Goal: Transaction & Acquisition: Purchase product/service

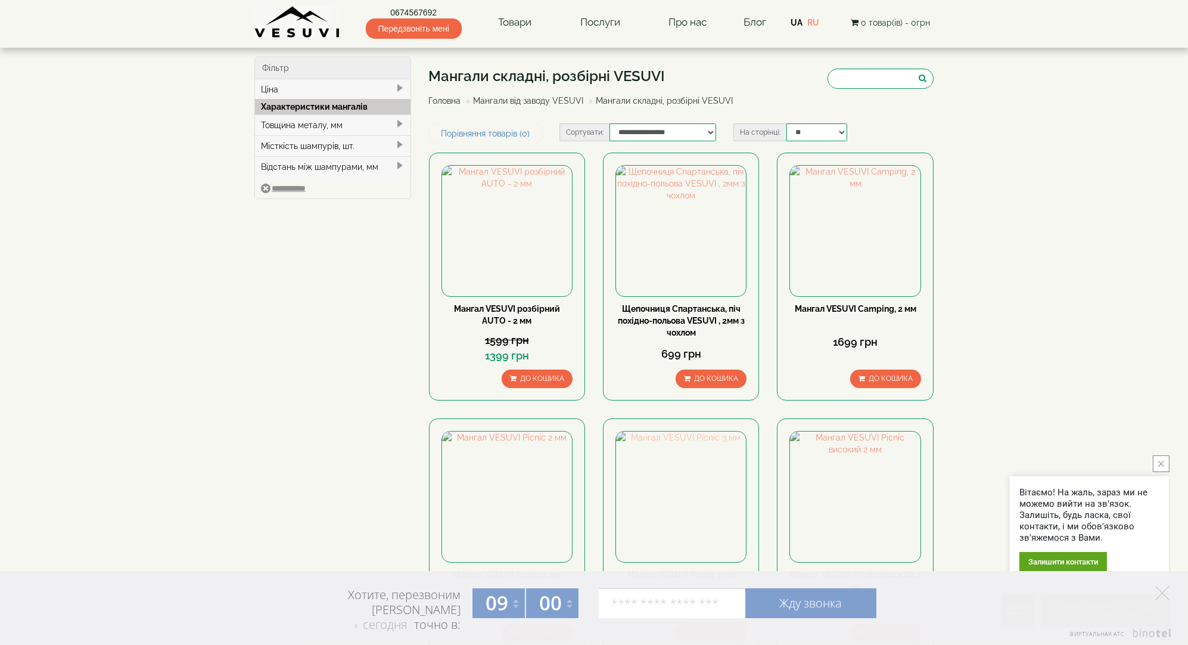
click at [737, 499] on img at bounding box center [681, 496] width 130 height 130
click at [255, 7] on img at bounding box center [297, 22] width 86 height 33
